Goal: Task Accomplishment & Management: Manage account settings

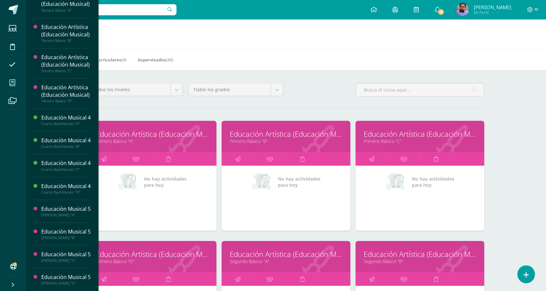
scroll to position [470, 0]
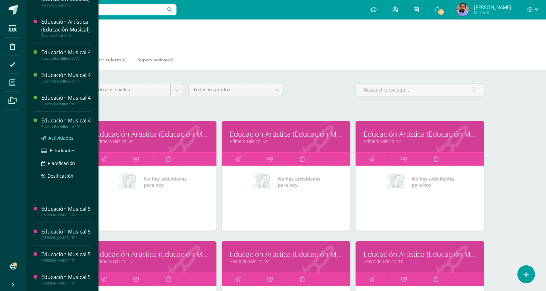
click at [66, 135] on span "Actividades" at bounding box center [60, 138] width 25 height 6
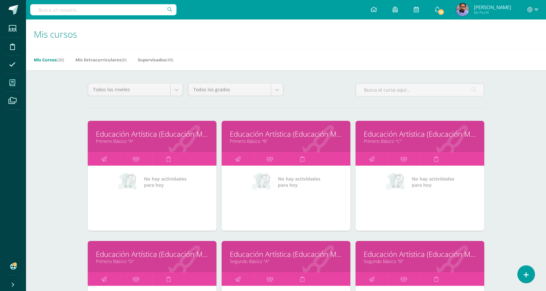
scroll to position [404, 0]
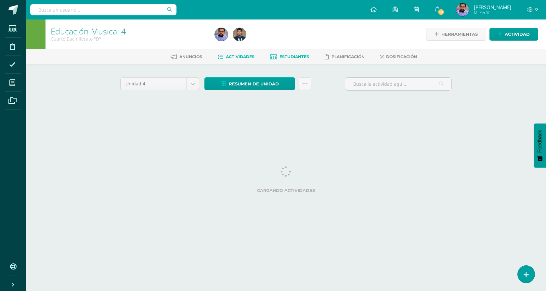
click at [307, 52] on link "Estudiantes" at bounding box center [289, 57] width 39 height 10
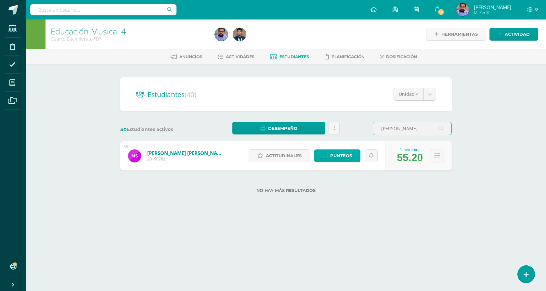
type input "sandoval"
click at [338, 160] on span "Punteos" at bounding box center [341, 156] width 22 height 12
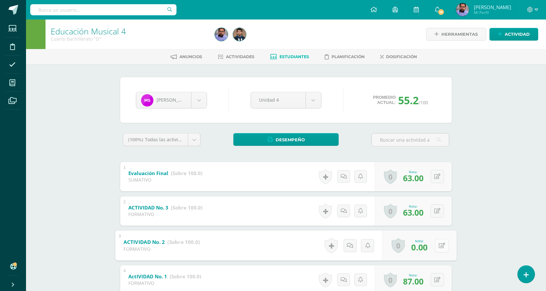
click at [435, 244] on button at bounding box center [442, 246] width 14 height 14
type input "50"
click at [480, 210] on div "Educación Musical 4 Cuarto Bachillerato "D" Herramientas Detalle de asistencias…" at bounding box center [286, 178] width 520 height 318
